Goal: Contribute content

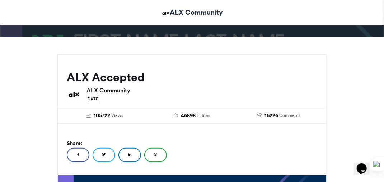
scroll to position [61, 0]
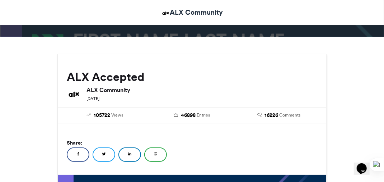
click at [225, 149] on div "Share: Facebook Twitter LinkedIn WhatsApp" at bounding box center [192, 151] width 251 height 27
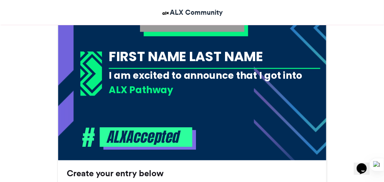
scroll to position [290, 0]
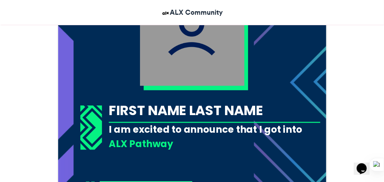
click at [207, 105] on div "FIRST NAME LAST NAME" at bounding box center [214, 110] width 211 height 19
click at [212, 111] on div "FIRST NAME LAST NAME" at bounding box center [214, 110] width 211 height 19
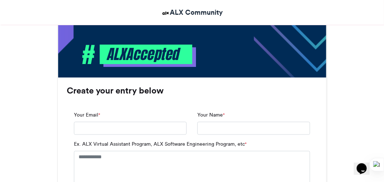
scroll to position [431, 0]
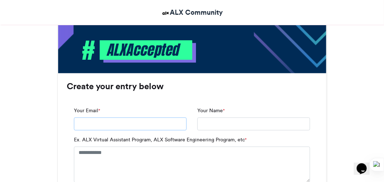
click at [157, 126] on input "Your Email *" at bounding box center [130, 123] width 113 height 13
type input "**********"
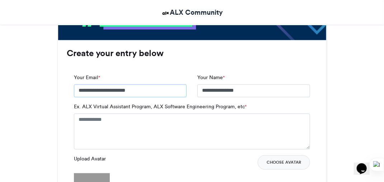
scroll to position [465, 0]
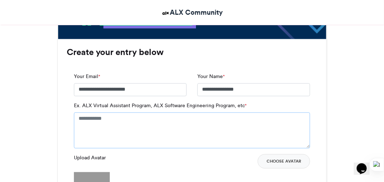
click at [161, 120] on textarea "Ex. ALX Virtual Assistant Program, ALX Software Engineering Program, etc *" at bounding box center [192, 130] width 236 height 36
click at [113, 119] on textarea "Ex. ALX Virtual Assistant Program, ALX Software Engineering Program, etc *" at bounding box center [192, 130] width 236 height 36
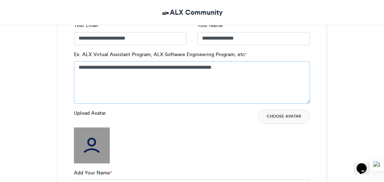
scroll to position [521, 0]
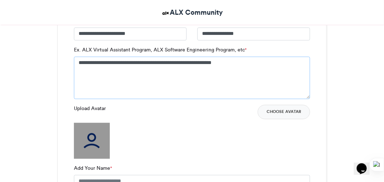
type textarea "**********"
click at [215, 141] on div "Upload Avatar Choose Avatar" at bounding box center [192, 131] width 236 height 54
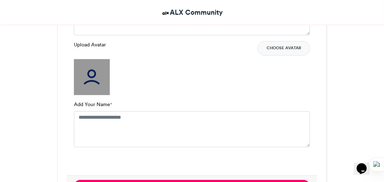
scroll to position [586, 0]
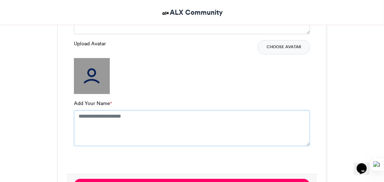
click at [215, 141] on textarea "Add Your Name *" at bounding box center [192, 128] width 236 height 36
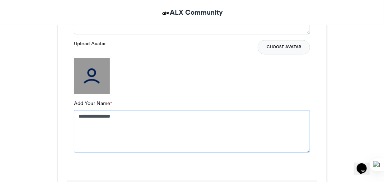
type textarea "**********"
click at [293, 48] on button "Choose Avatar" at bounding box center [284, 47] width 52 height 14
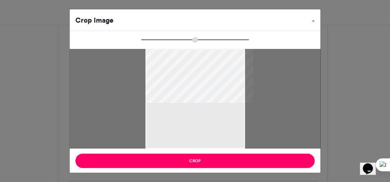
type input "******"
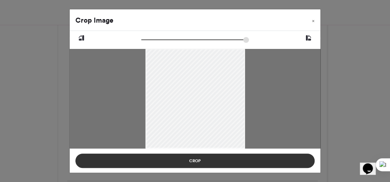
click at [197, 161] on button "Crop" at bounding box center [194, 160] width 239 height 14
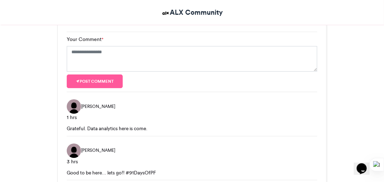
scroll to position [818, 0]
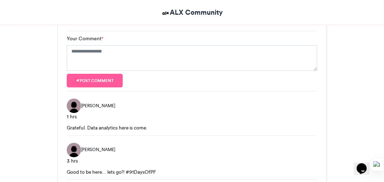
click at [210, 124] on div "Grateful. Data analytics here is come." at bounding box center [192, 127] width 251 height 7
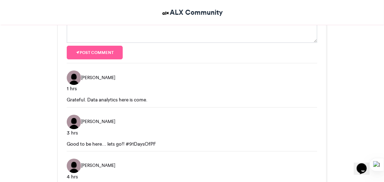
scroll to position [839, 0]
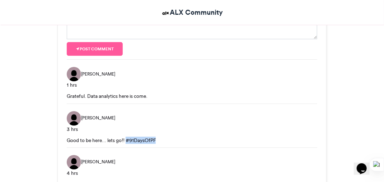
drag, startPoint x: 127, startPoint y: 138, endPoint x: 157, endPoint y: 135, distance: 29.6
click at [157, 136] on div "Good to be here... lets go!! #91DaysOfPF" at bounding box center [192, 139] width 251 height 7
copy div "#91DaysOfPF"
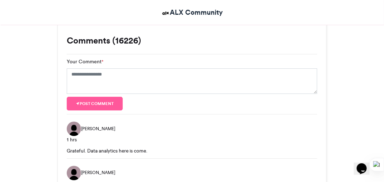
scroll to position [784, 0]
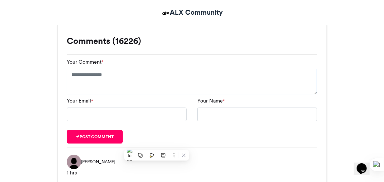
click at [94, 76] on textarea "Your Comment *" at bounding box center [192, 82] width 251 height 26
paste textarea "**********"
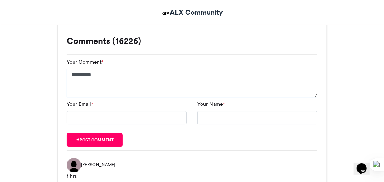
click at [72, 76] on textarea "**********" at bounding box center [192, 83] width 251 height 29
type textarea "**********"
click at [127, 108] on div "Your Email *" at bounding box center [126, 112] width 131 height 24
click at [125, 112] on input "Your Email *" at bounding box center [127, 118] width 120 height 14
type input "**********"
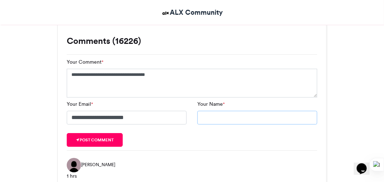
click at [234, 122] on input "Your Name *" at bounding box center [257, 118] width 120 height 14
type input "**********"
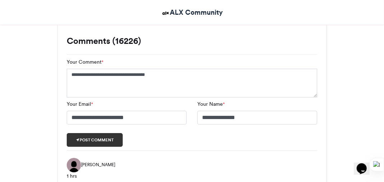
click at [113, 140] on button "Post comment" at bounding box center [95, 140] width 56 height 14
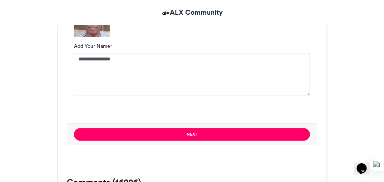
scroll to position [642, 0]
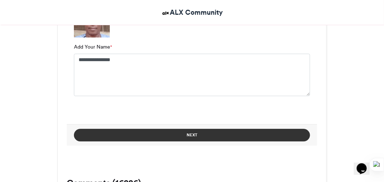
click at [202, 132] on button "Next" at bounding box center [192, 135] width 236 height 13
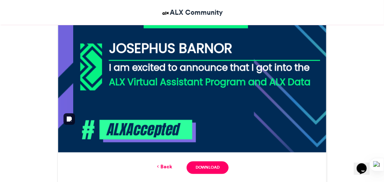
scroll to position [373, 0]
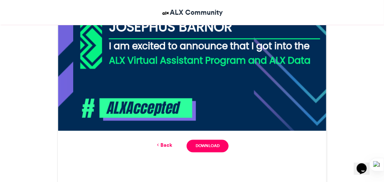
click at [201, 131] on div "Back Download" at bounding box center [192, 146] width 269 height 31
click at [193, 143] on link "Download" at bounding box center [208, 146] width 42 height 13
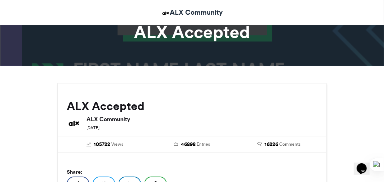
scroll to position [0, 0]
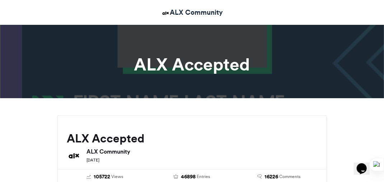
click at [214, 67] on h1 "ALX Accepted" at bounding box center [192, 64] width 334 height 17
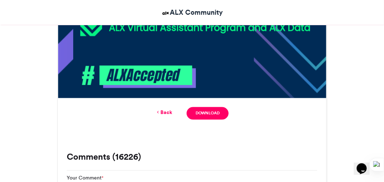
scroll to position [407, 0]
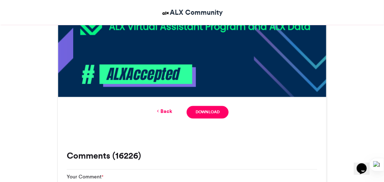
click at [163, 109] on link "Back" at bounding box center [163, 112] width 17 height 8
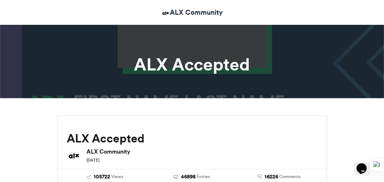
scroll to position [0, 0]
